Goal: Information Seeking & Learning: Find specific fact

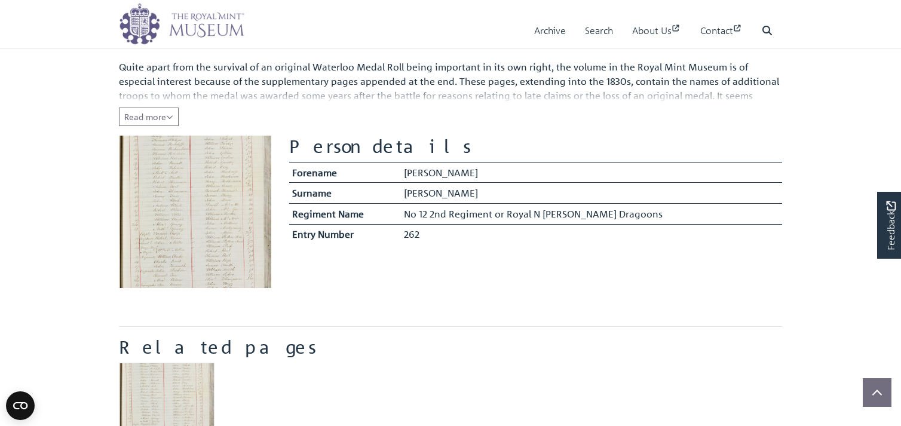
scroll to position [72, 0]
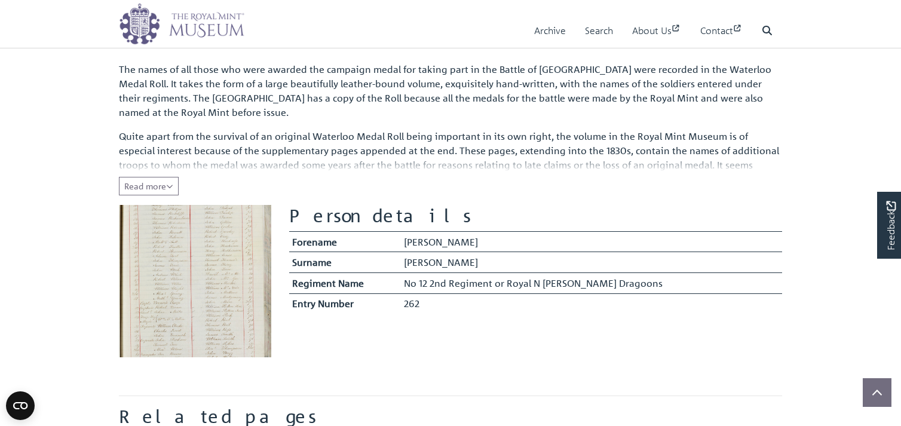
click at [206, 302] on img at bounding box center [195, 281] width 152 height 152
click at [169, 186] on icon "Read all of the content" at bounding box center [169, 186] width 7 height 8
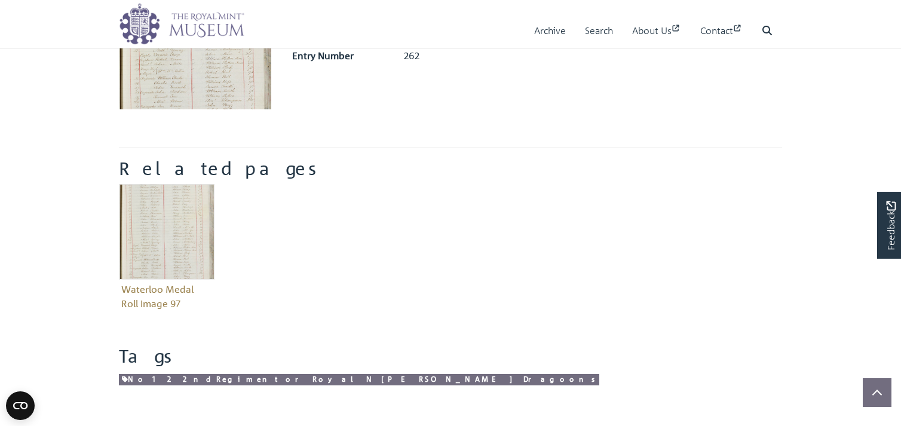
scroll to position [358, 0]
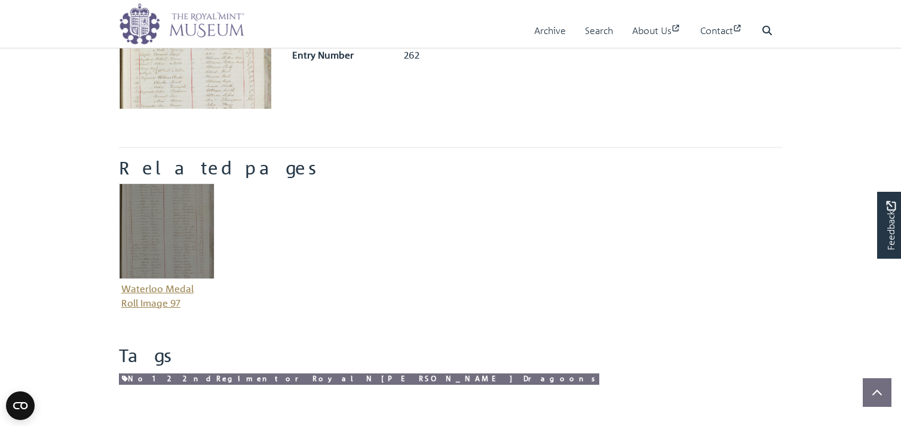
click at [148, 288] on figure "Waterloo Medal Roll Image 97" at bounding box center [167, 247] width 96 height 129
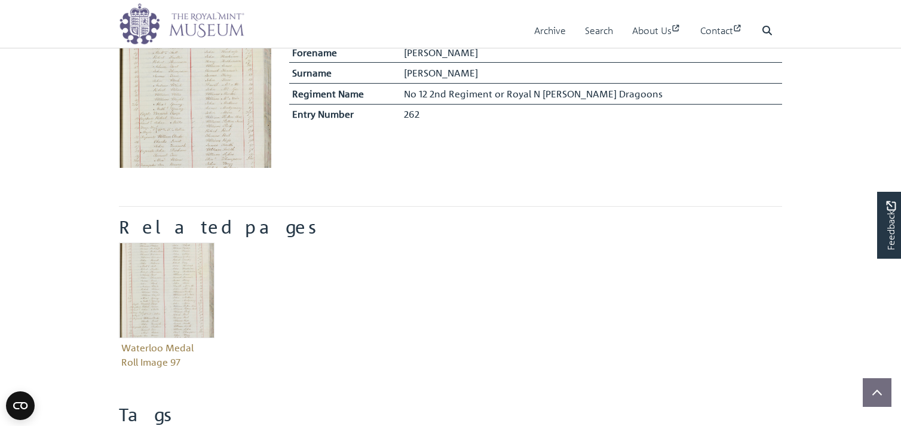
scroll to position [143, 0]
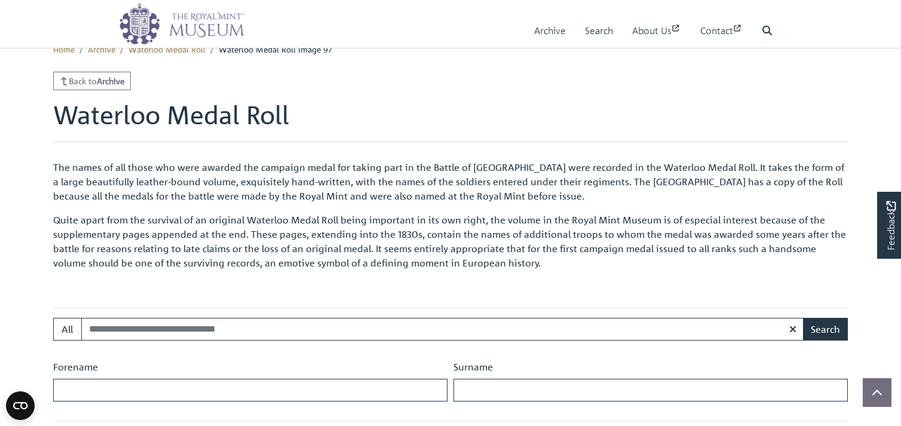
scroll to position [358, 0]
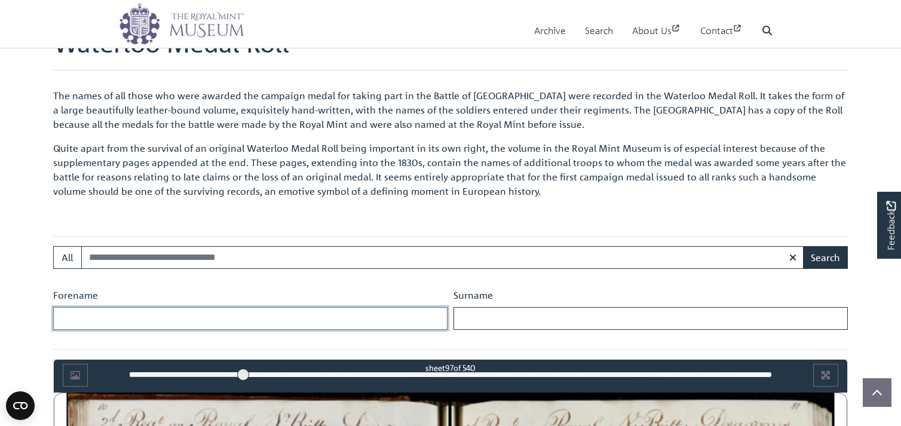
click at [195, 319] on input "Forename" at bounding box center [250, 318] width 394 height 23
type input "****"
click at [468, 318] on input "Surname" at bounding box center [650, 318] width 394 height 23
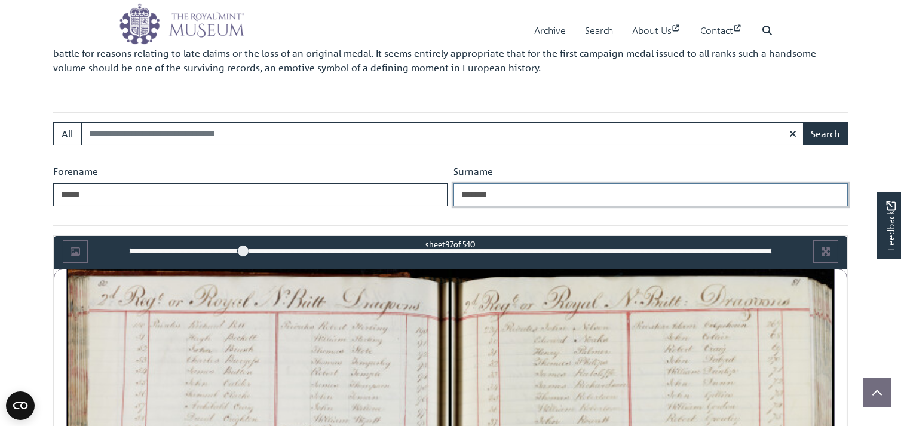
scroll to position [502, 0]
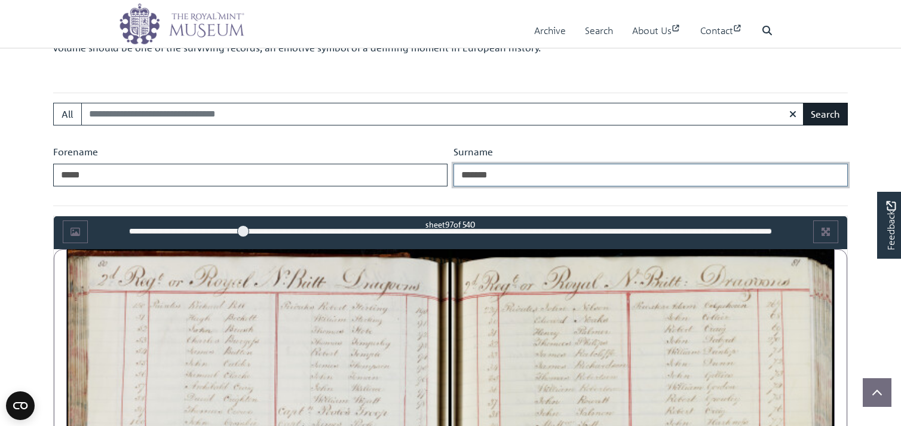
type input "*******"
click at [819, 114] on button "Search" at bounding box center [825, 114] width 45 height 23
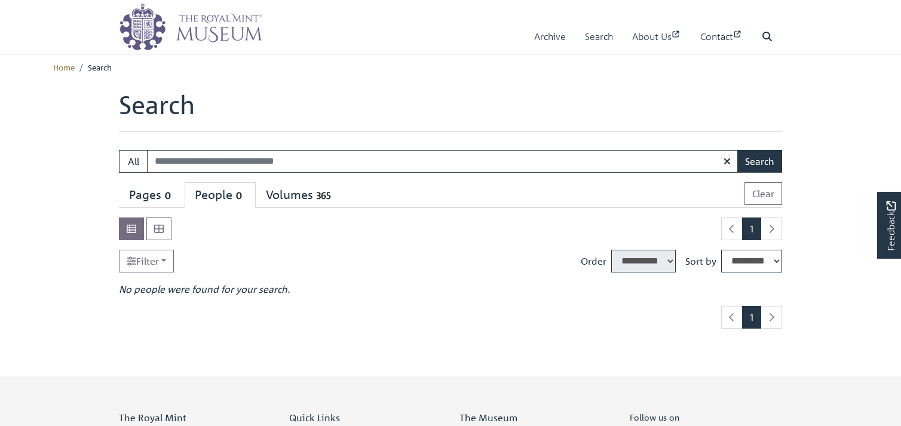
select select "****"
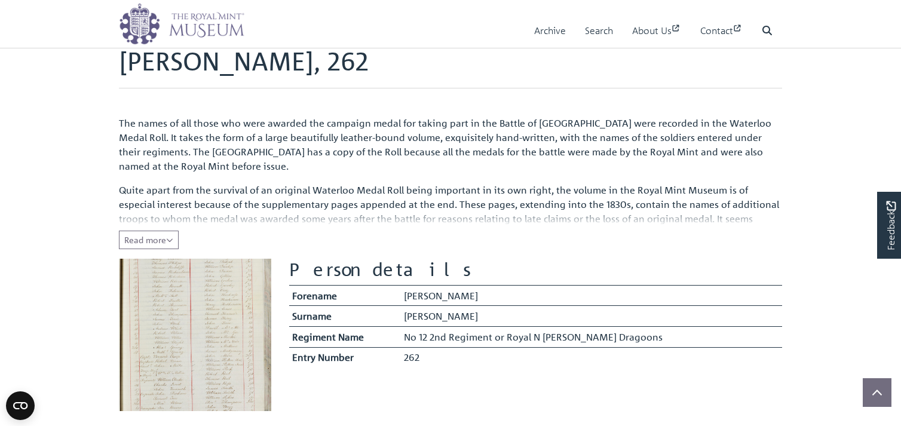
scroll to position [143, 0]
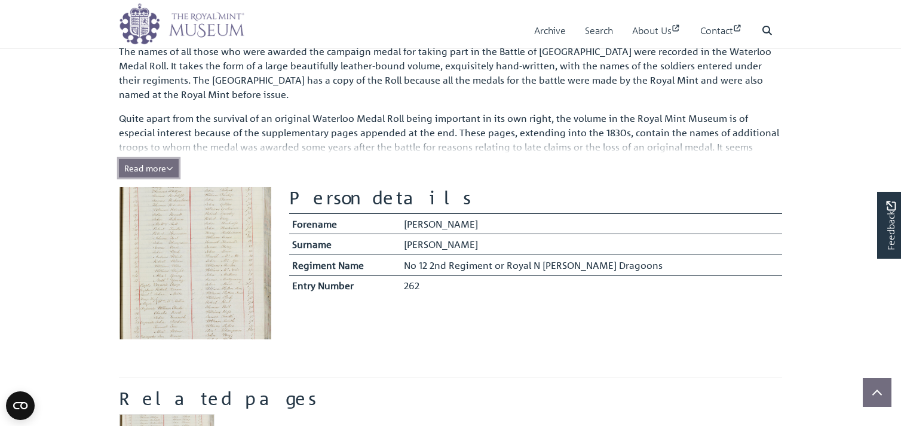
click at [142, 170] on span "Read more" at bounding box center [148, 167] width 49 height 11
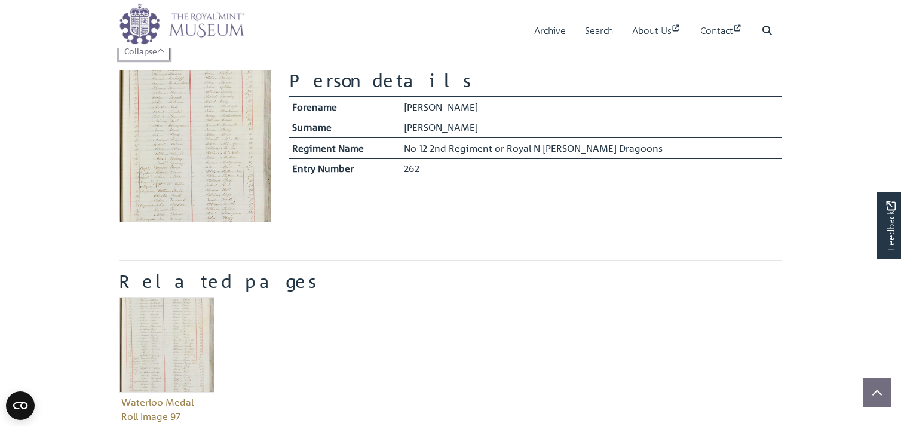
scroll to position [287, 0]
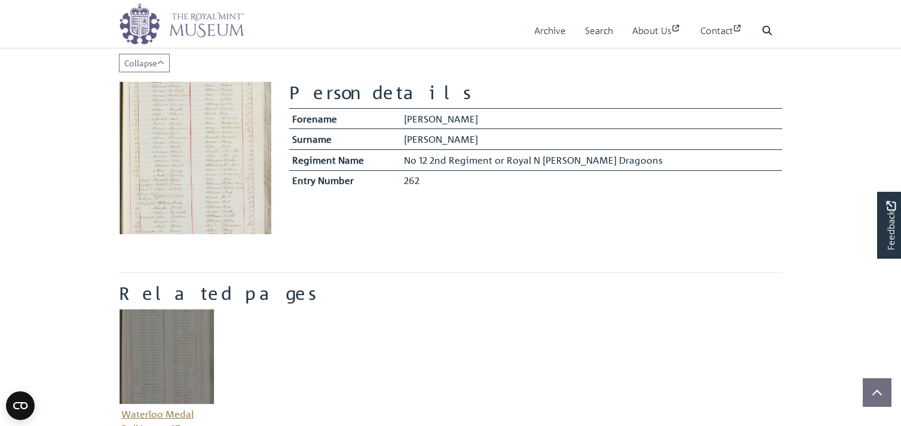
click at [189, 330] on img "Item related to this entity" at bounding box center [167, 357] width 96 height 96
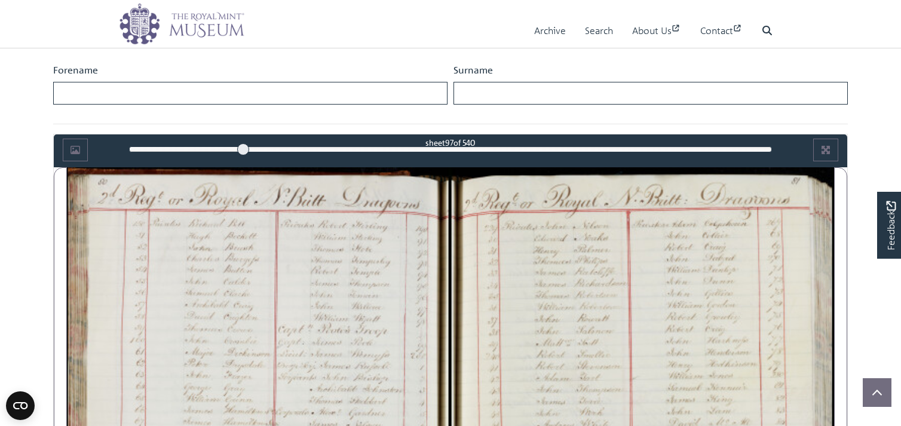
scroll to position [525, 0]
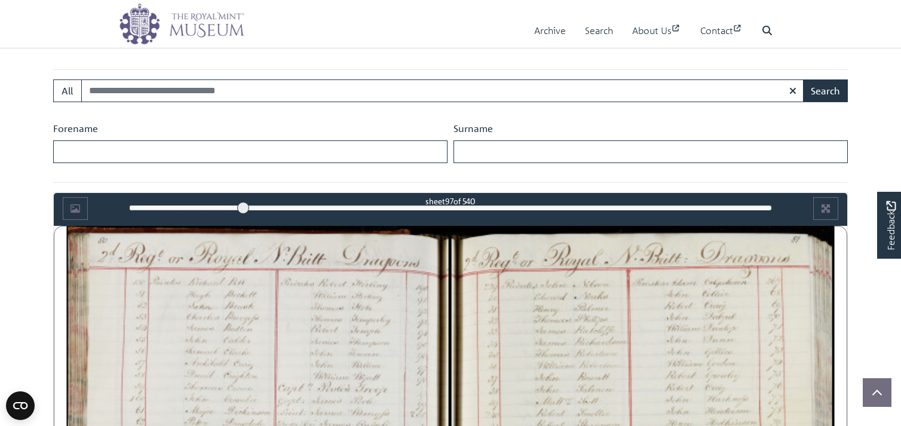
click at [146, 207] on div "97" at bounding box center [450, 208] width 643 height 12
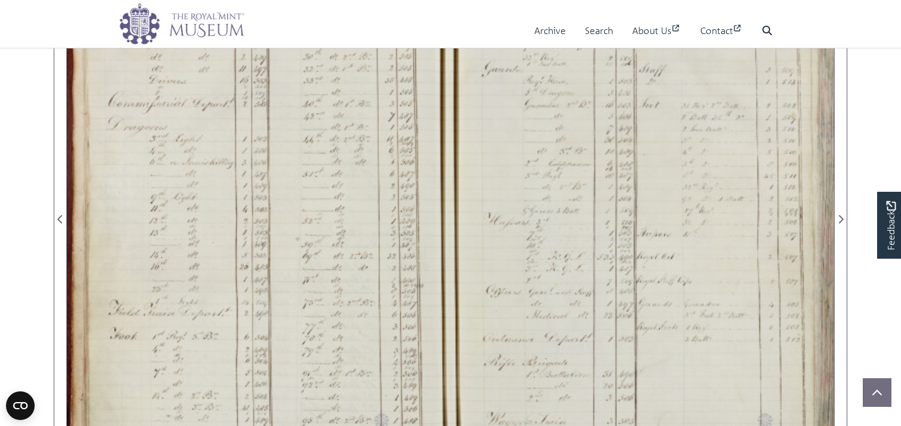
scroll to position [740, 0]
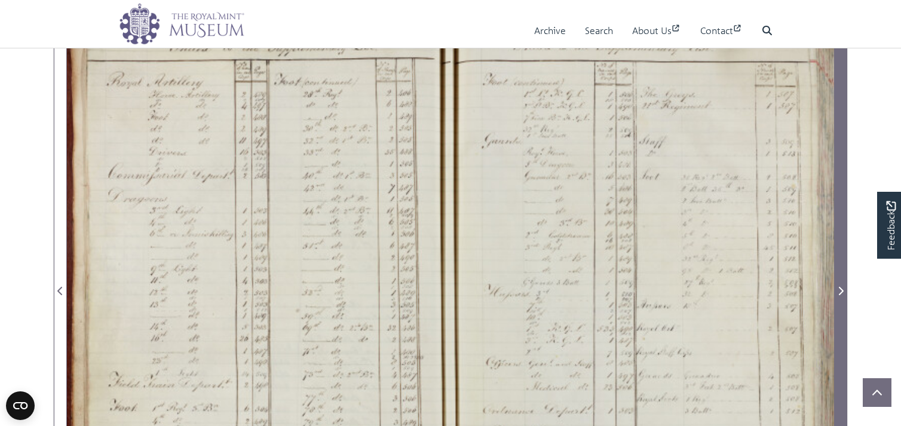
click at [840, 287] on icon "Next Page" at bounding box center [841, 291] width 5 height 8
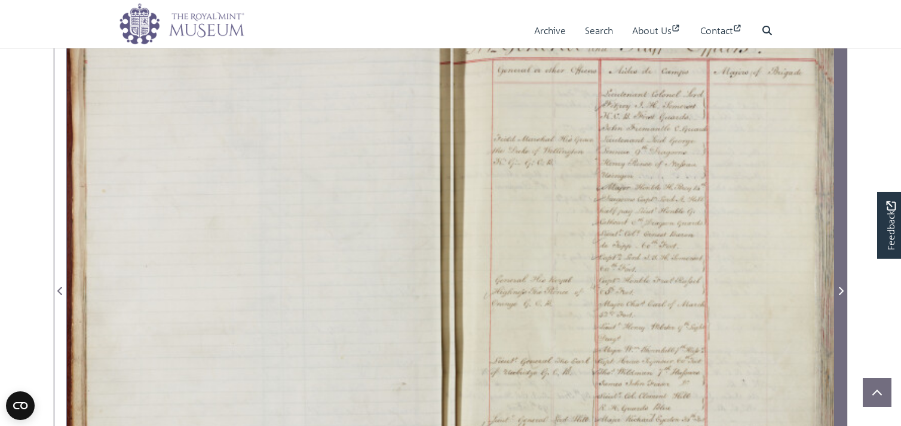
click at [840, 287] on icon "Next Page" at bounding box center [841, 291] width 5 height 8
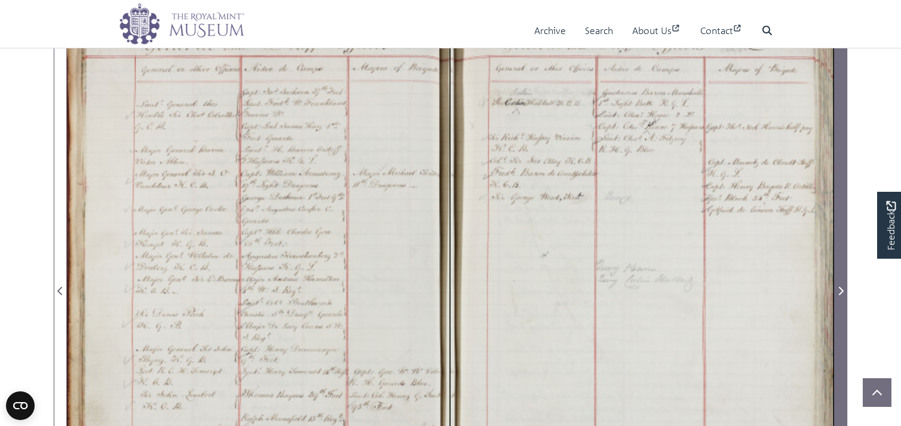
click at [840, 287] on icon "Next Page" at bounding box center [841, 291] width 5 height 8
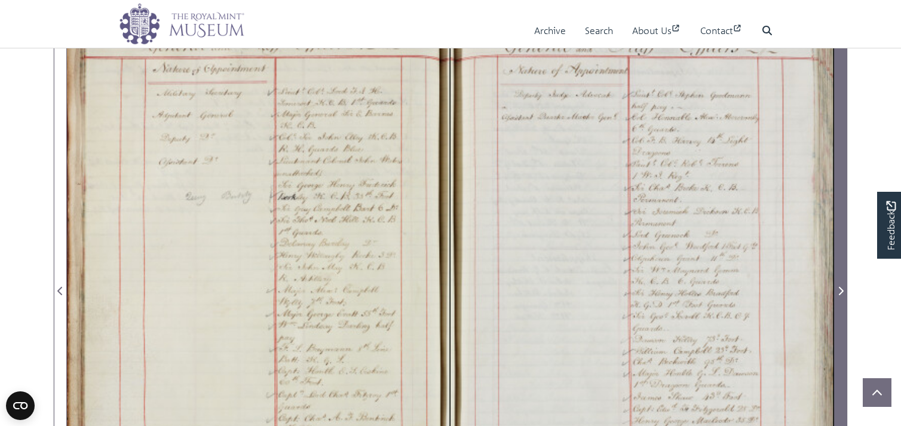
click at [840, 287] on icon "Next Page" at bounding box center [841, 291] width 5 height 8
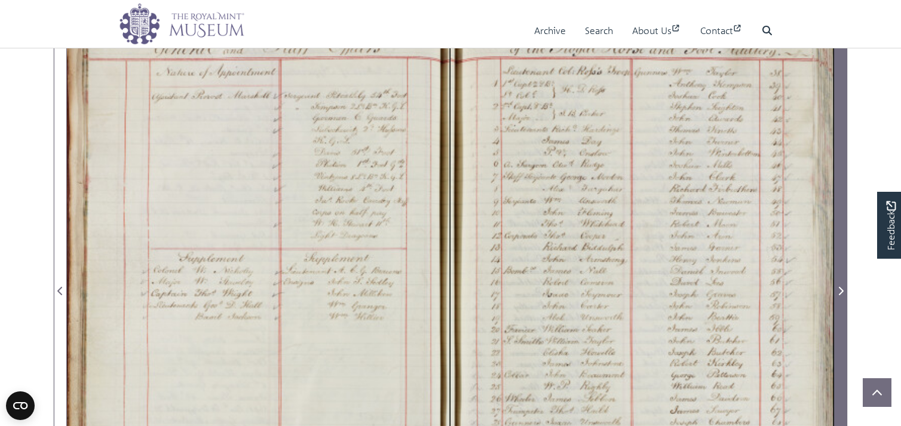
click at [840, 287] on icon "Next Page" at bounding box center [841, 291] width 5 height 8
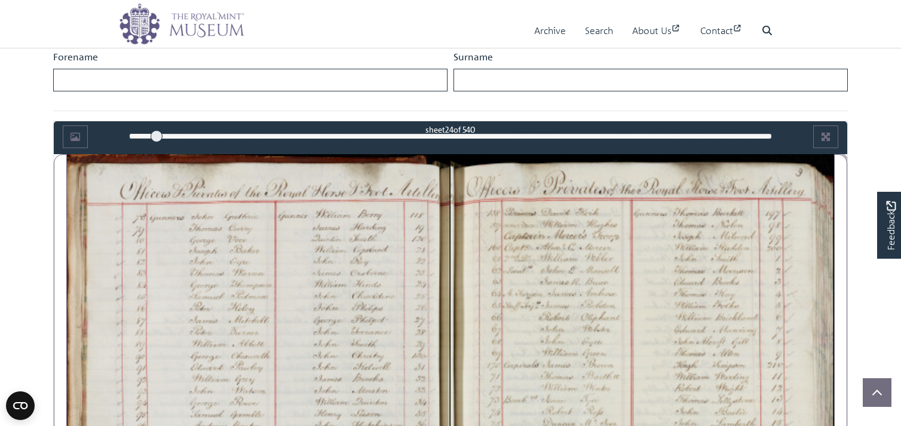
scroll to position [740, 0]
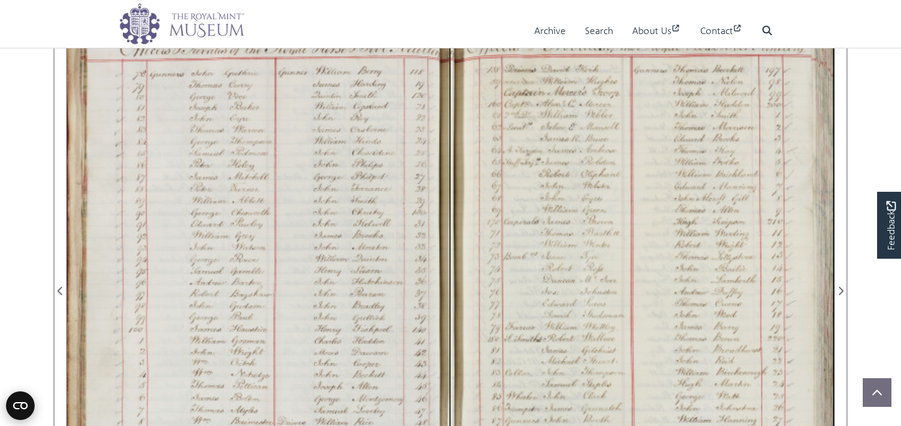
click at [20, 406] on icon "Open CMP widget" at bounding box center [20, 405] width 14 height 7
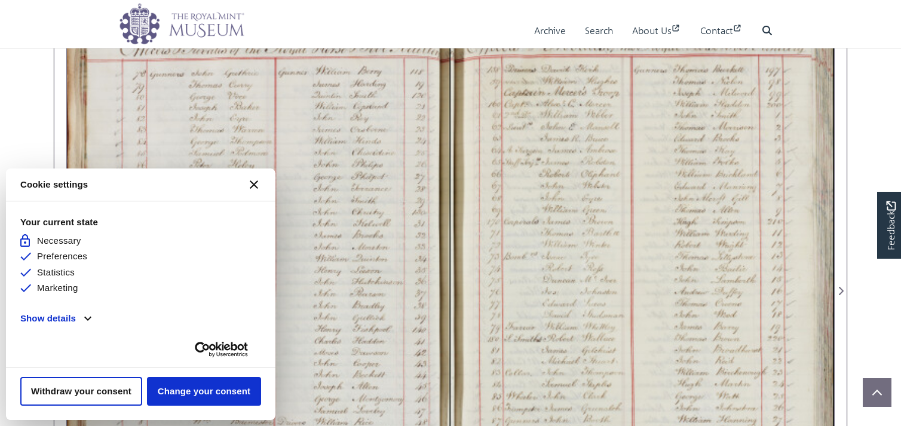
click at [253, 186] on icon "Close CMP widget" at bounding box center [254, 184] width 8 height 8
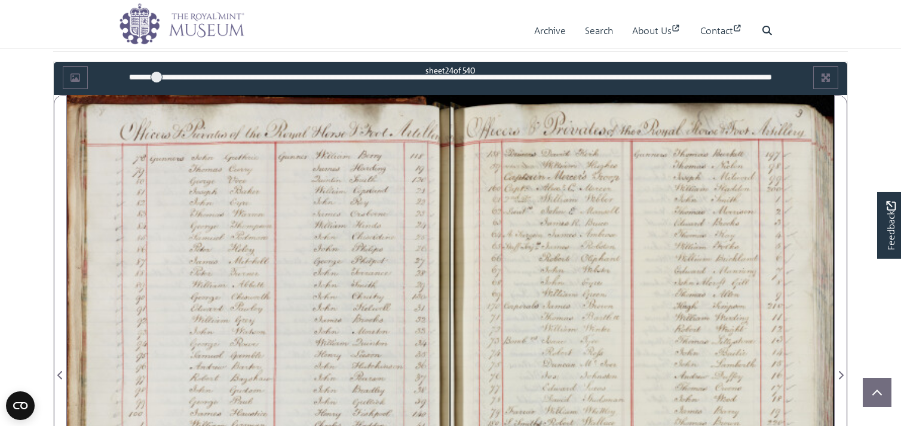
scroll to position [597, 0]
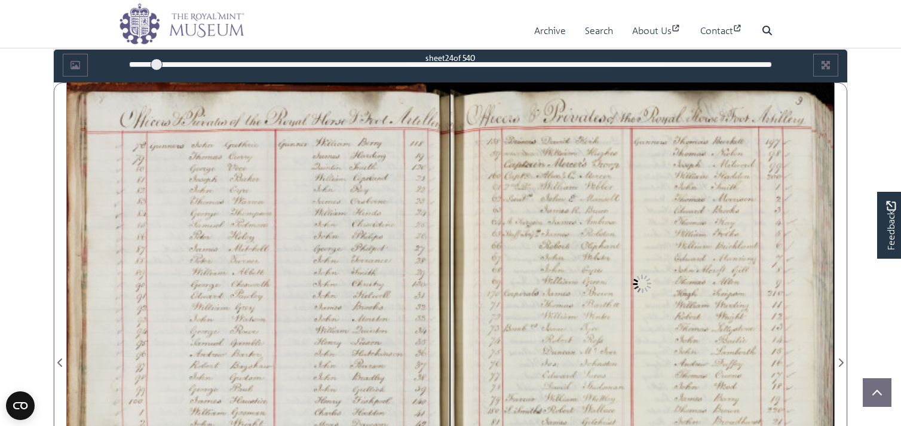
scroll to position [883, 0]
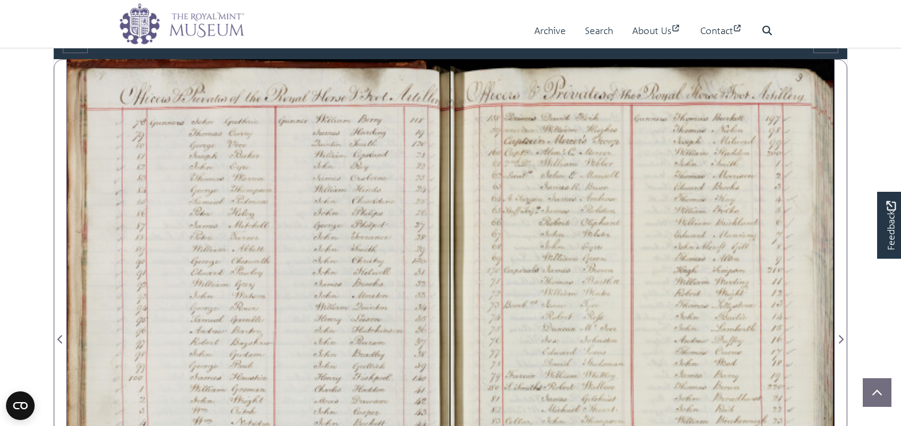
scroll to position [740, 0]
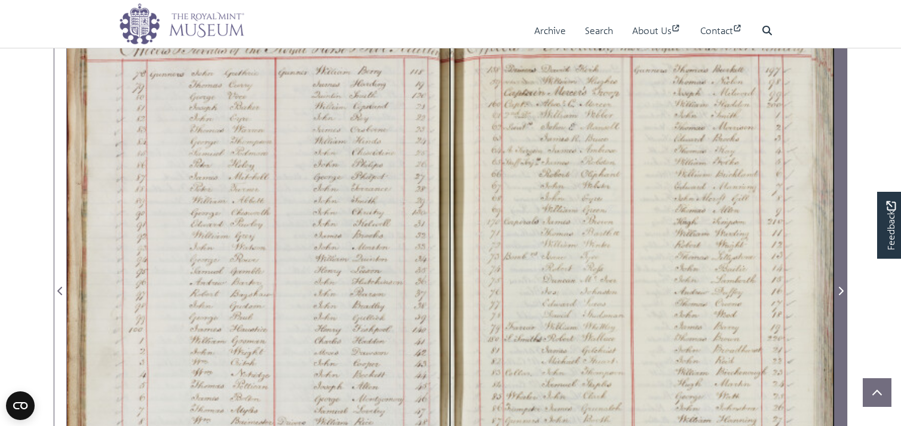
click at [838, 291] on icon "Next Page" at bounding box center [840, 291] width 6 height 10
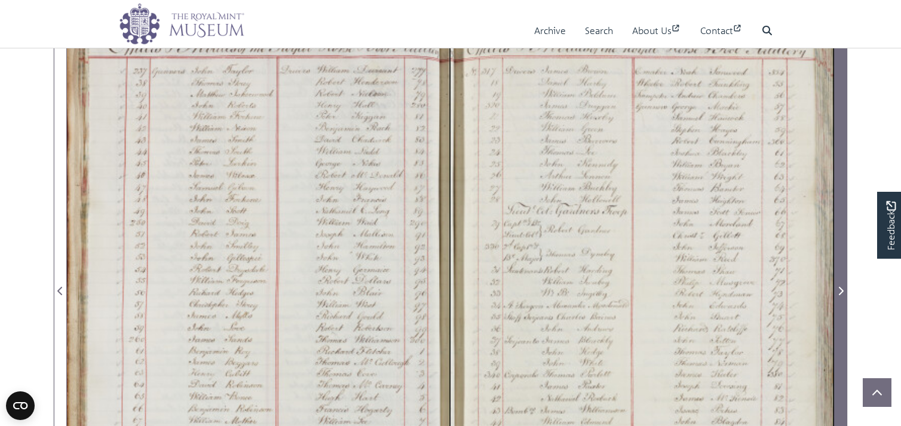
click at [838, 291] on icon "Next Page" at bounding box center [840, 291] width 6 height 10
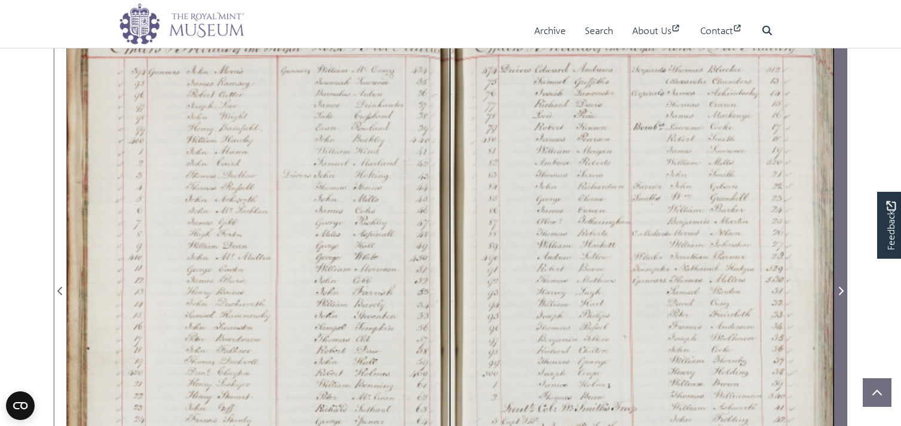
click at [838, 291] on icon "Next Page" at bounding box center [840, 291] width 6 height 10
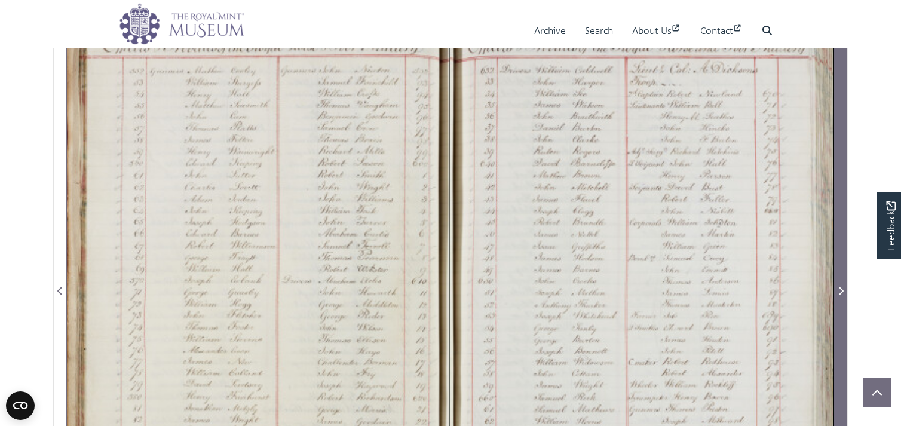
click at [838, 291] on icon "Next Page" at bounding box center [840, 291] width 6 height 10
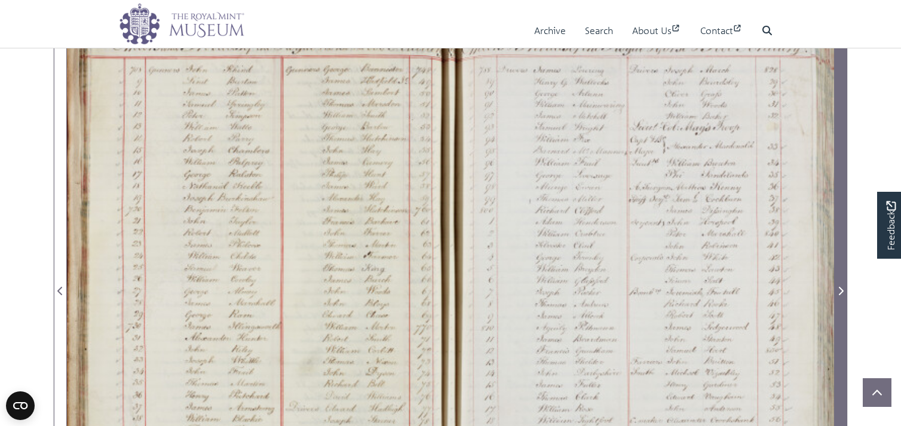
click at [838, 291] on icon "Next Page" at bounding box center [840, 291] width 6 height 10
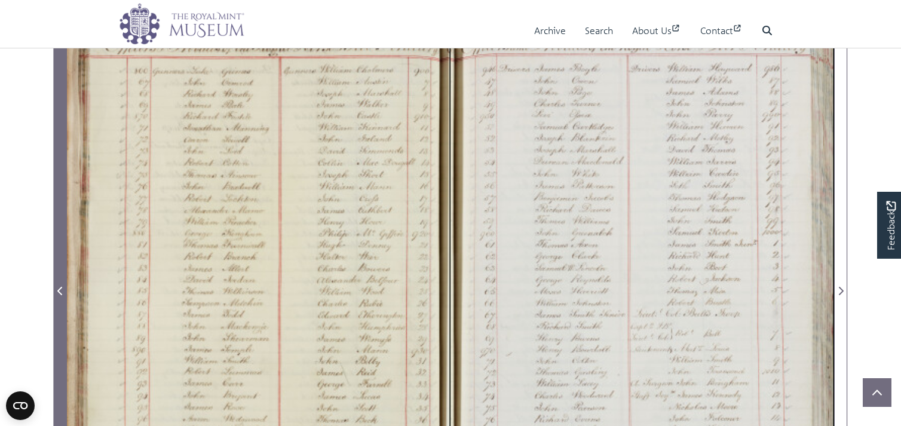
click at [60, 290] on icon "Previous Page" at bounding box center [60, 291] width 6 height 10
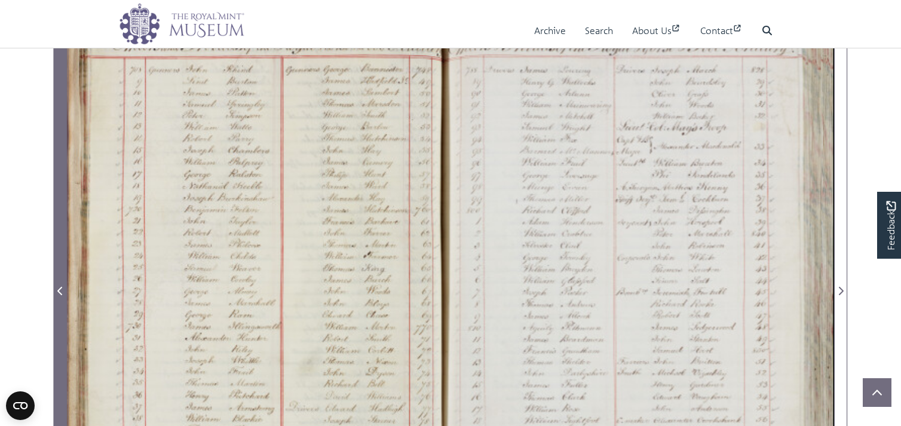
click at [60, 290] on icon "Previous Page" at bounding box center [60, 291] width 6 height 10
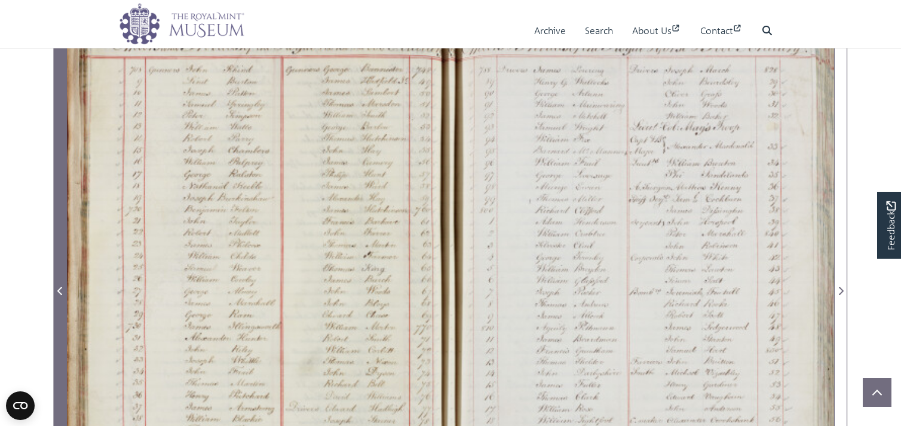
click at [60, 290] on icon "Previous Page" at bounding box center [60, 291] width 6 height 10
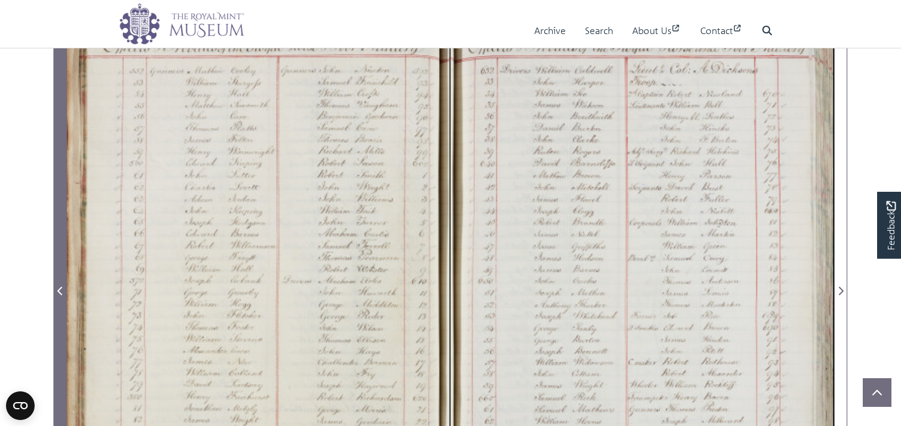
click at [60, 290] on icon "Previous Page" at bounding box center [60, 291] width 6 height 10
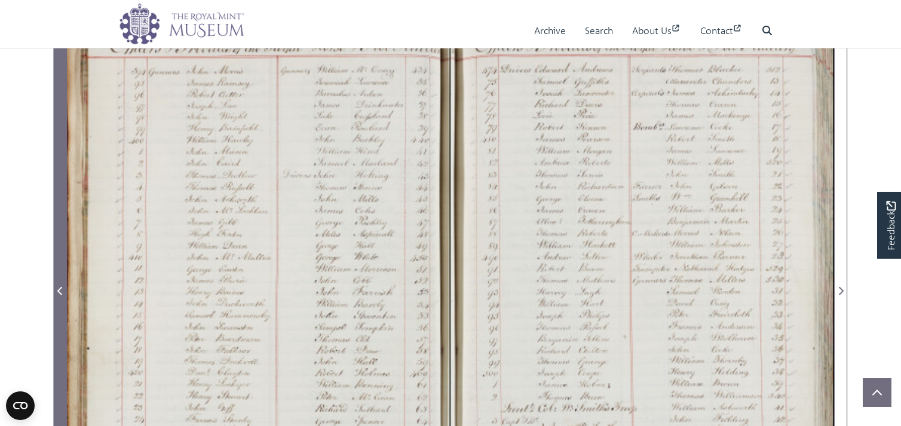
click at [60, 290] on icon "Previous Page" at bounding box center [60, 291] width 6 height 10
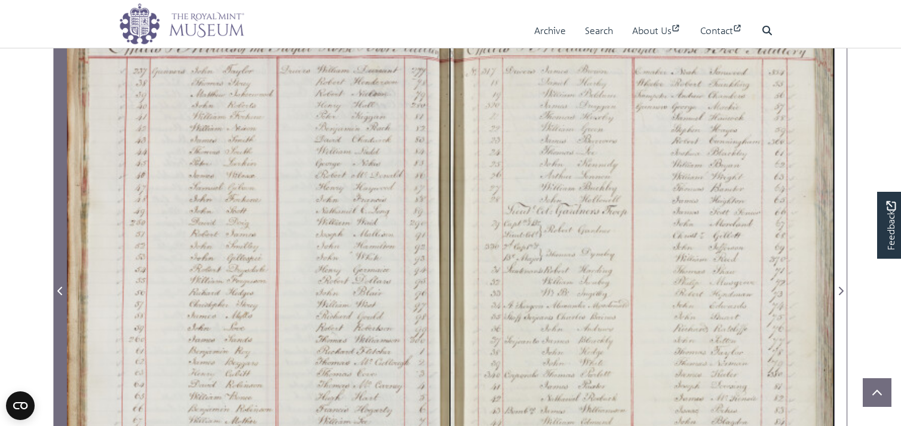
click at [60, 290] on icon "Previous Page" at bounding box center [60, 291] width 6 height 10
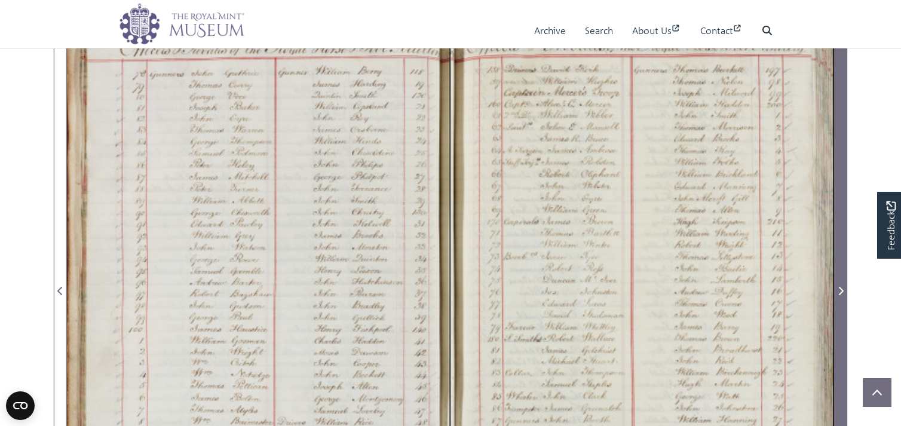
click at [839, 291] on icon "Next Page" at bounding box center [840, 291] width 6 height 10
